Goal: Entertainment & Leisure: Consume media (video, audio)

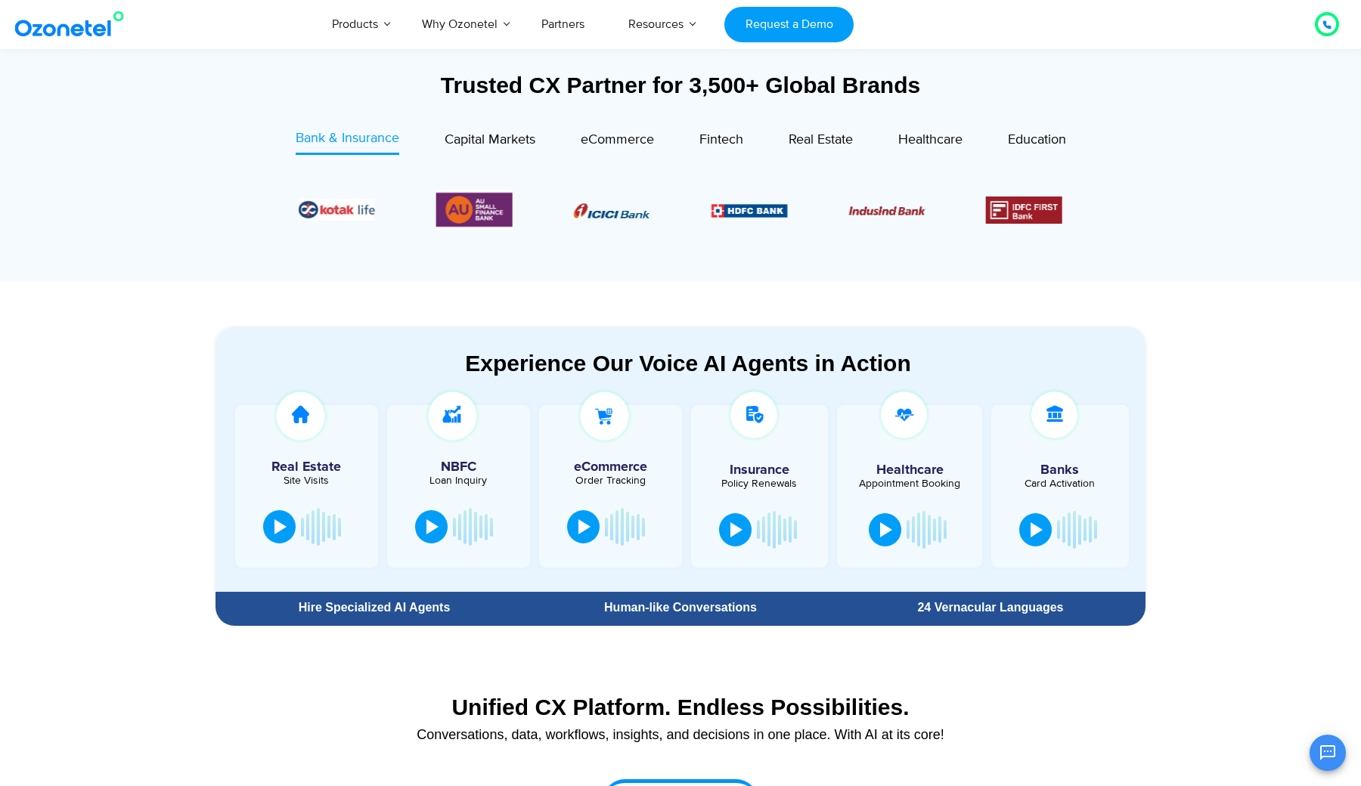
scroll to position [564, 0]
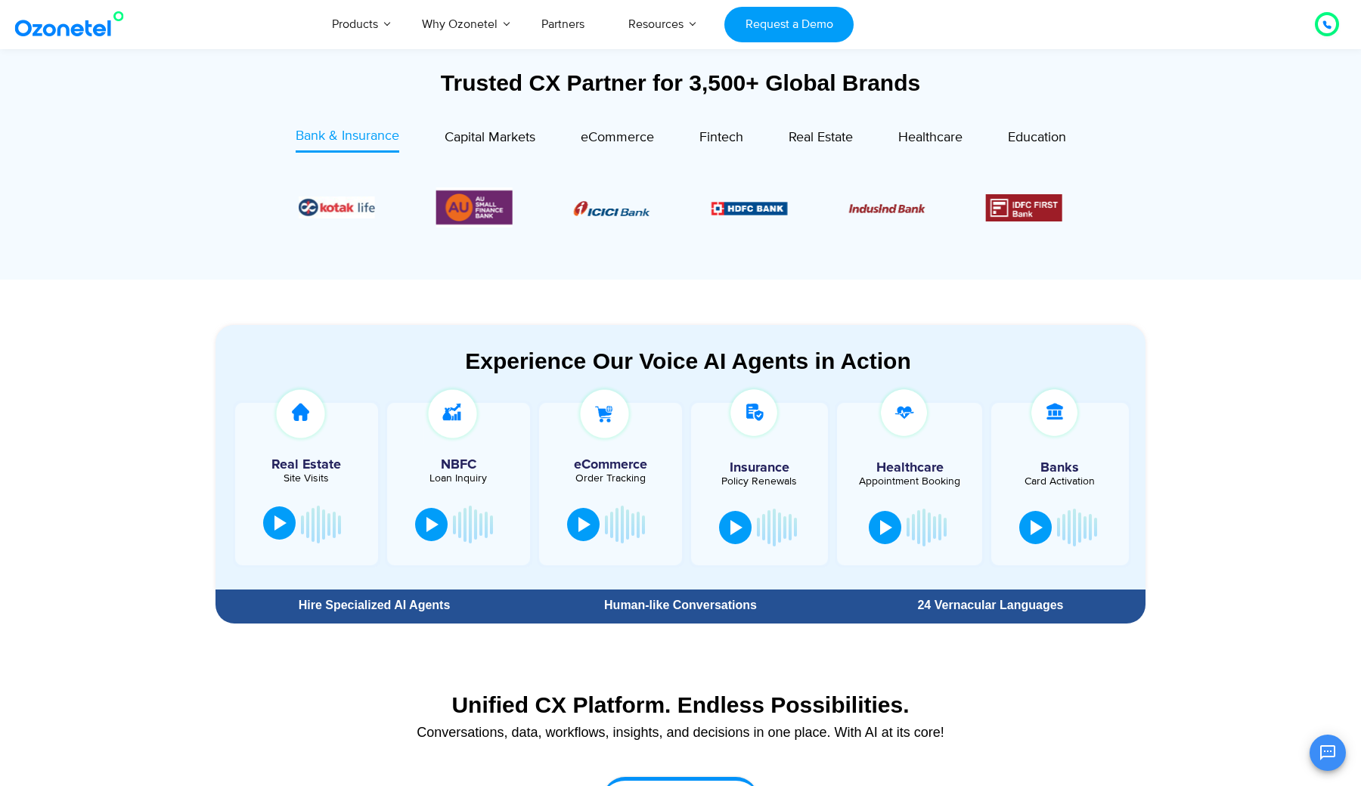
click at [280, 529] on div at bounding box center [280, 523] width 12 height 15
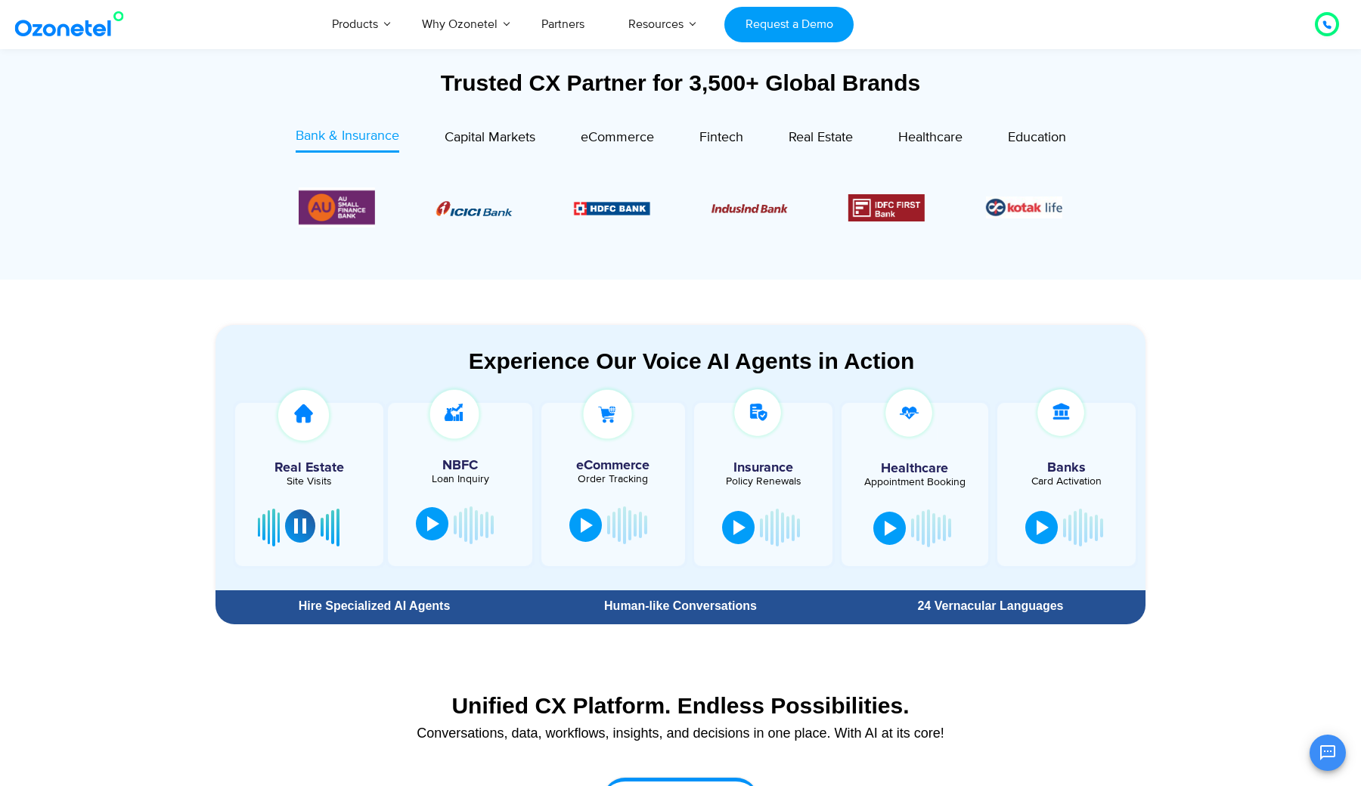
click at [436, 523] on div at bounding box center [433, 523] width 12 height 15
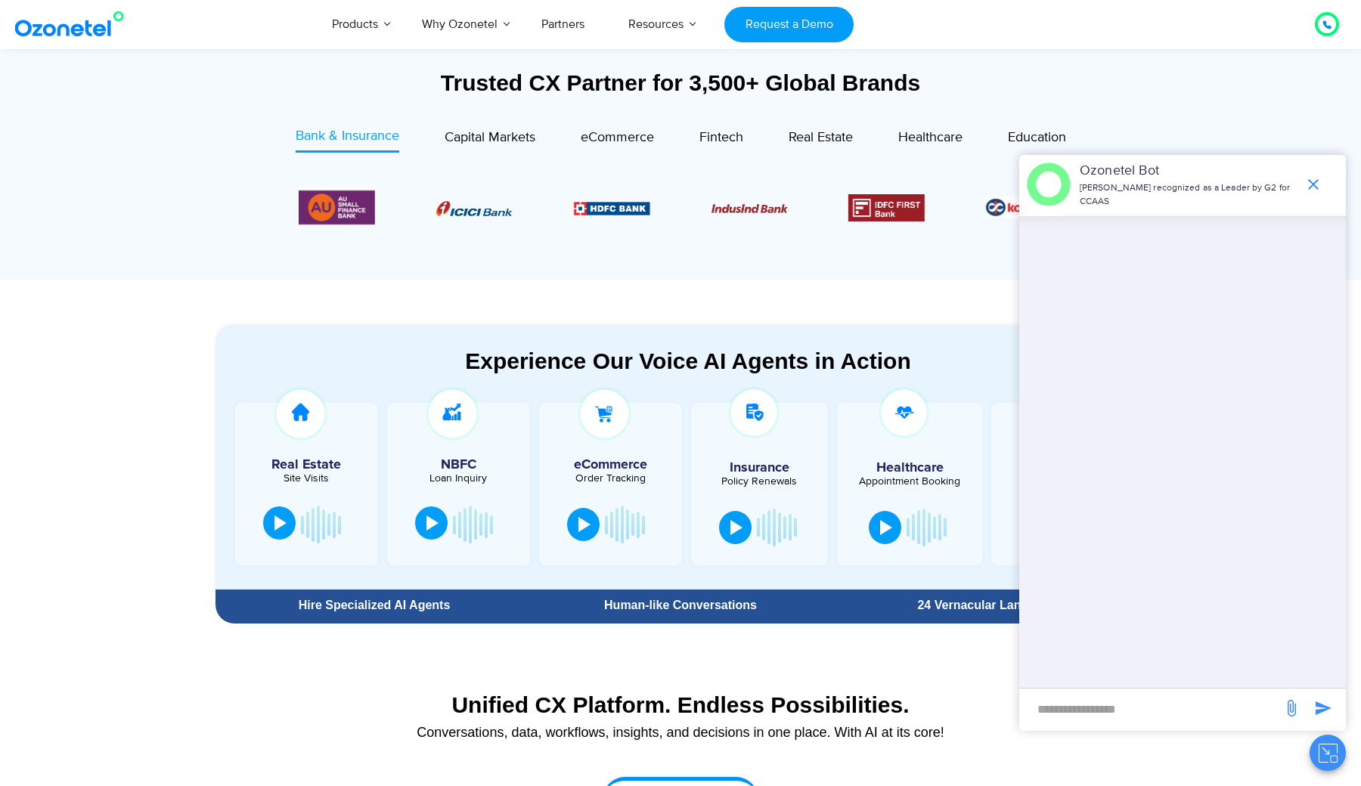
click at [433, 522] on div at bounding box center [432, 523] width 12 height 15
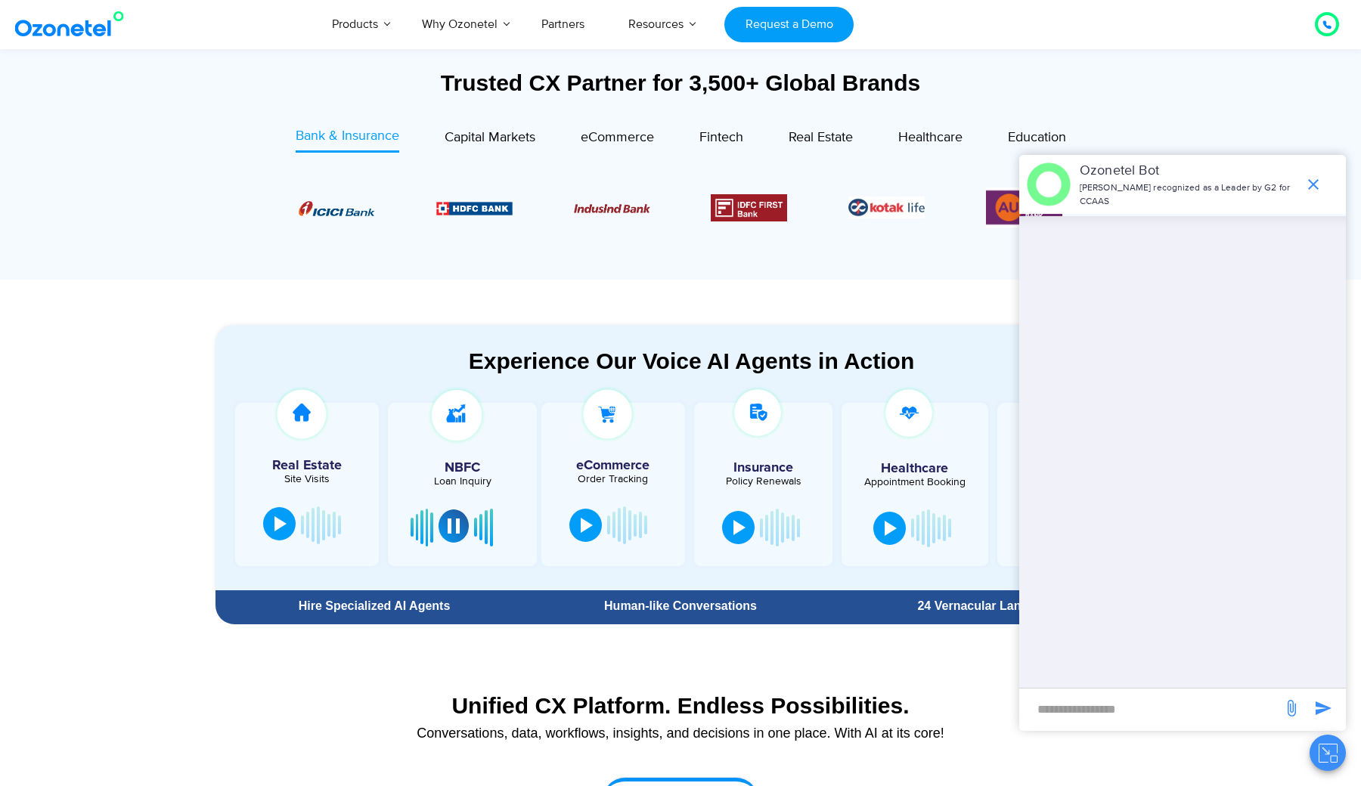
click at [451, 528] on div at bounding box center [454, 526] width 12 height 15
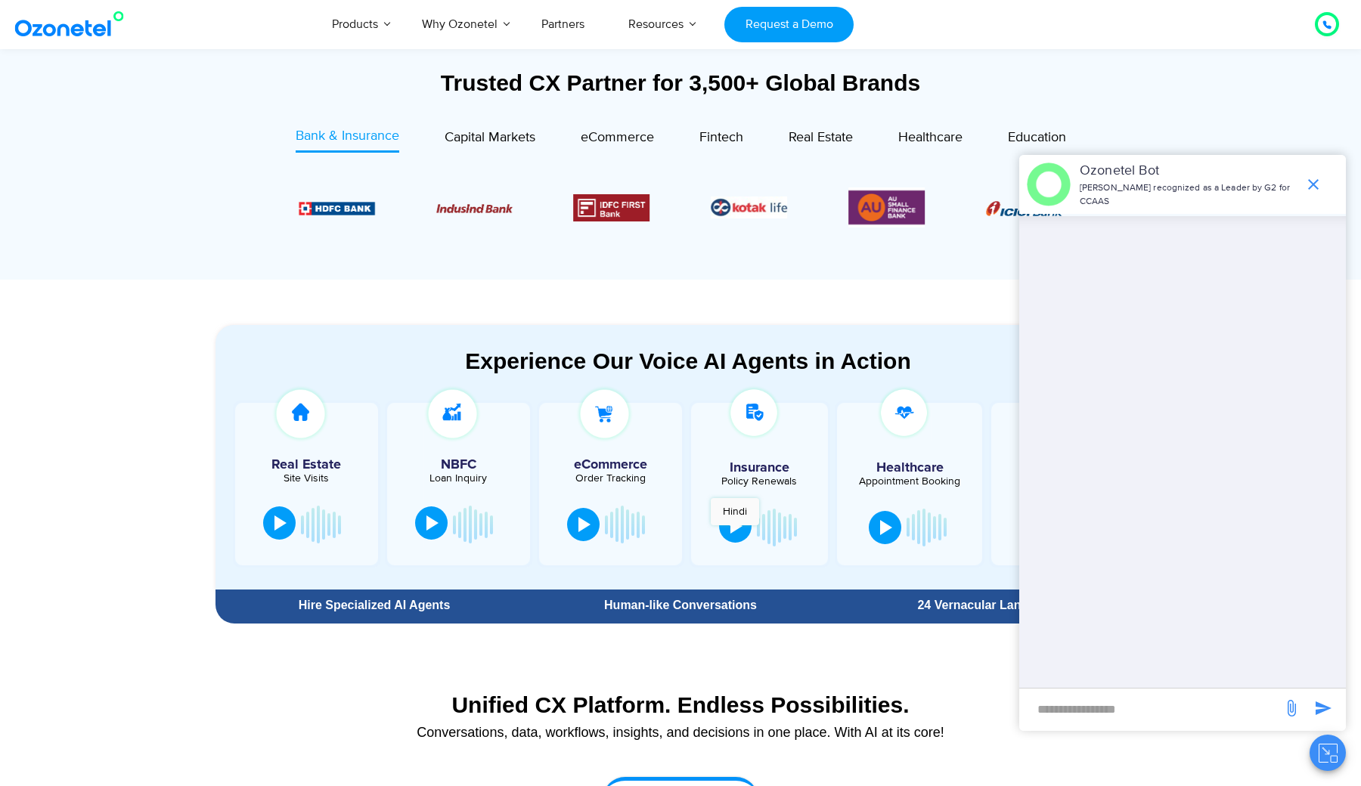
click at [735, 533] on div at bounding box center [736, 526] width 12 height 15
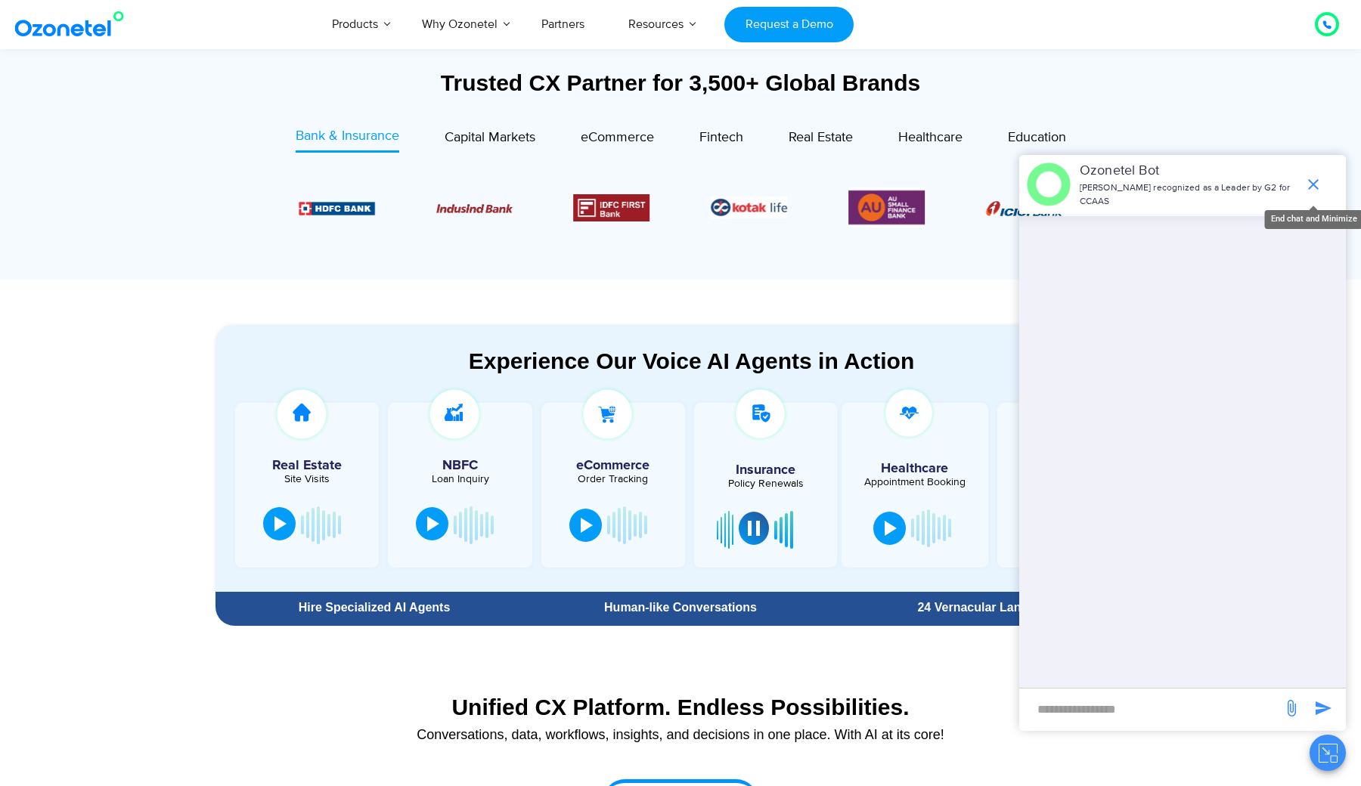
click at [1313, 181] on icon "end chat or minimize" at bounding box center [1313, 184] width 18 height 18
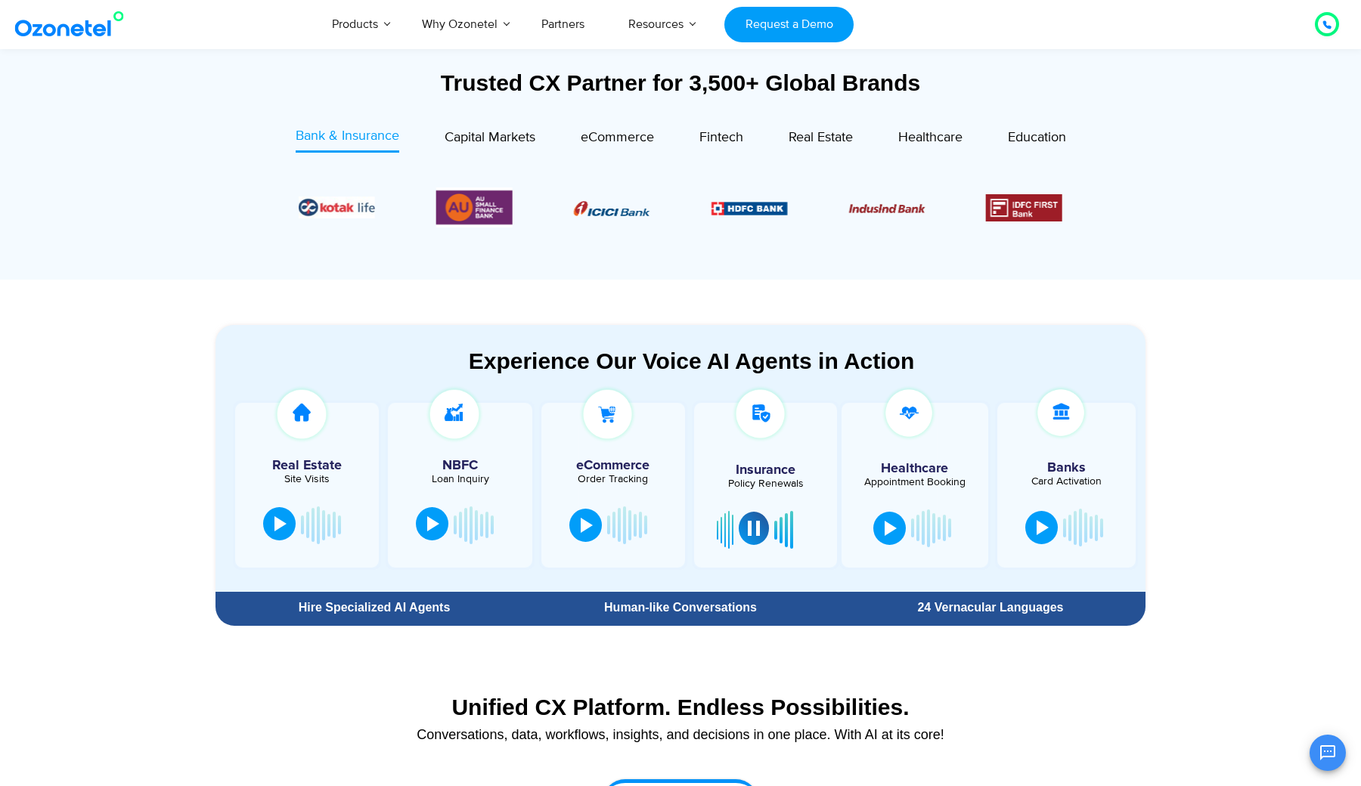
click at [756, 531] on div at bounding box center [754, 528] width 12 height 15
